Goal: Transaction & Acquisition: Subscribe to service/newsletter

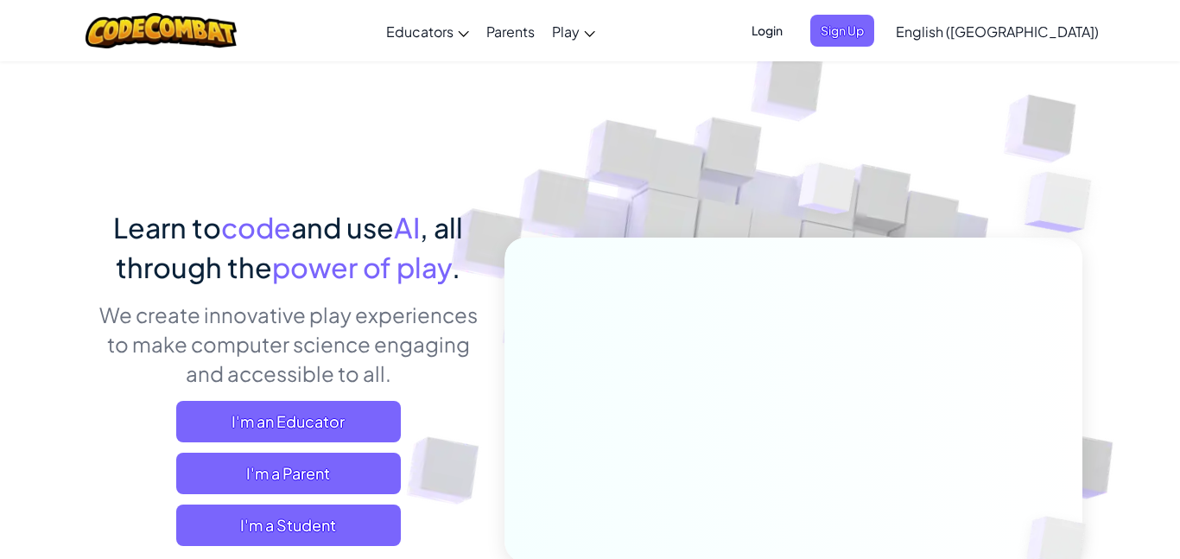
click at [604, 11] on link "Play" at bounding box center [573, 31] width 60 height 47
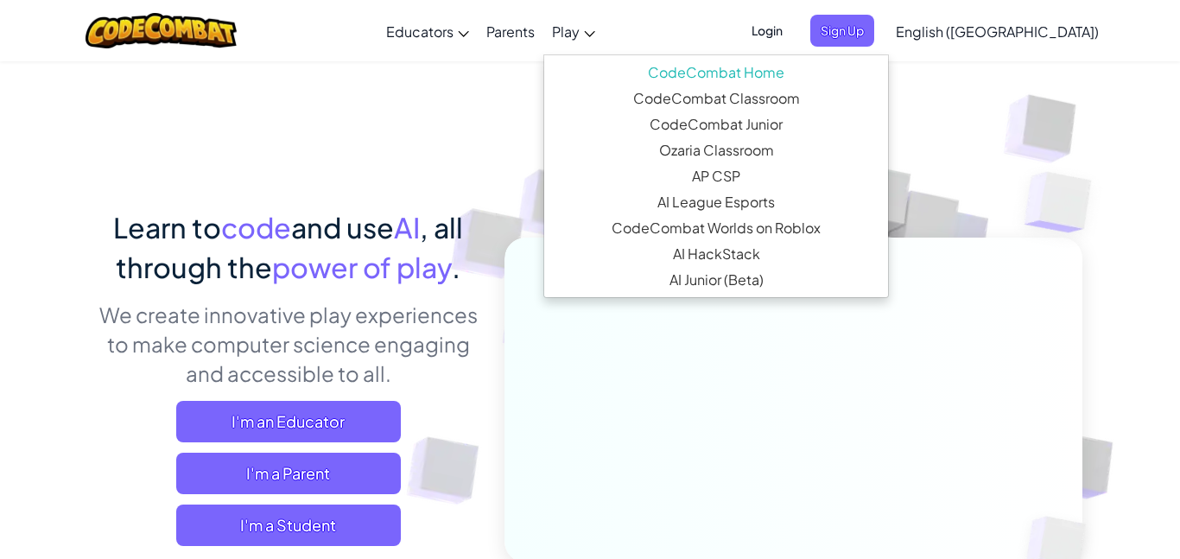
click at [793, 27] on span "Login" at bounding box center [767, 31] width 52 height 32
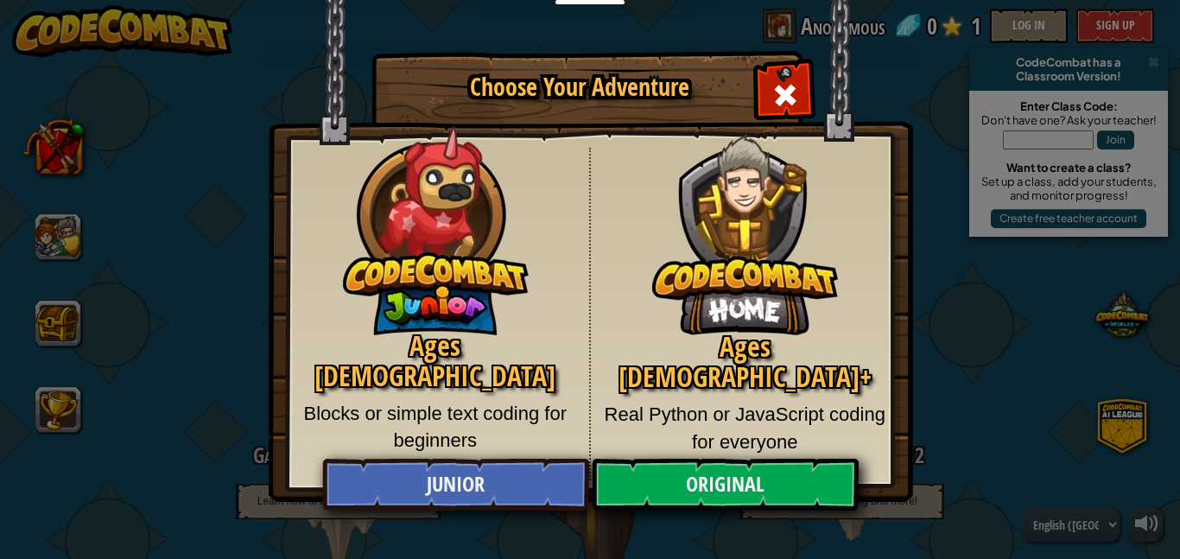
click at [774, 109] on img at bounding box center [745, 221] width 186 height 227
click at [784, 77] on div "Close modal" at bounding box center [785, 93] width 54 height 54
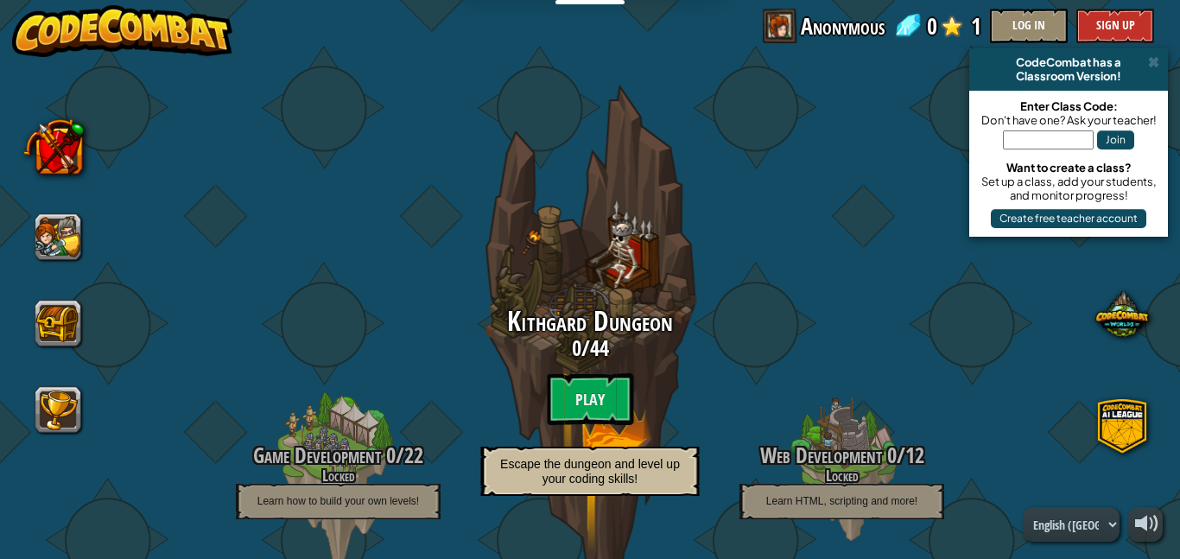
click at [807, 24] on span "Anonymous" at bounding box center [843, 26] width 84 height 35
drag, startPoint x: 785, startPoint y: 28, endPoint x: 901, endPoint y: 29, distance: 115.8
click at [784, 28] on span at bounding box center [780, 26] width 35 height 35
click at [181, 35] on img at bounding box center [122, 31] width 221 height 52
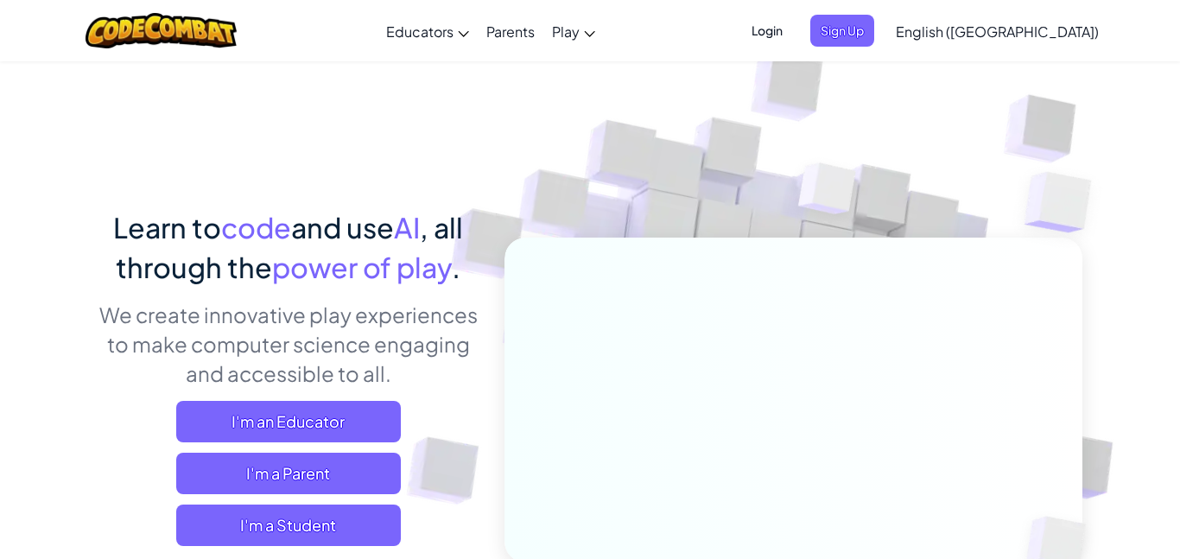
click at [793, 32] on span "Login" at bounding box center [767, 31] width 52 height 32
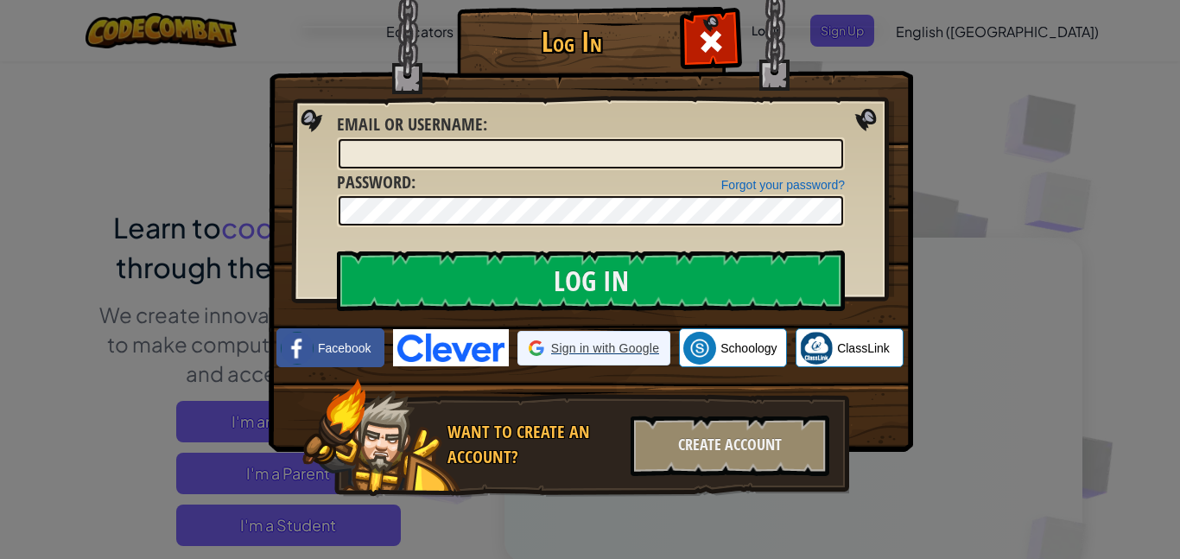
drag, startPoint x: 607, startPoint y: 371, endPoint x: 606, endPoint y: 358, distance: 13.1
click at [606, 360] on div "Facebook Sign in with Google Sign in with Google. Opens in new tab Schoology Cl…" at bounding box center [589, 347] width 627 height 39
